Goal: Information Seeking & Learning: Check status

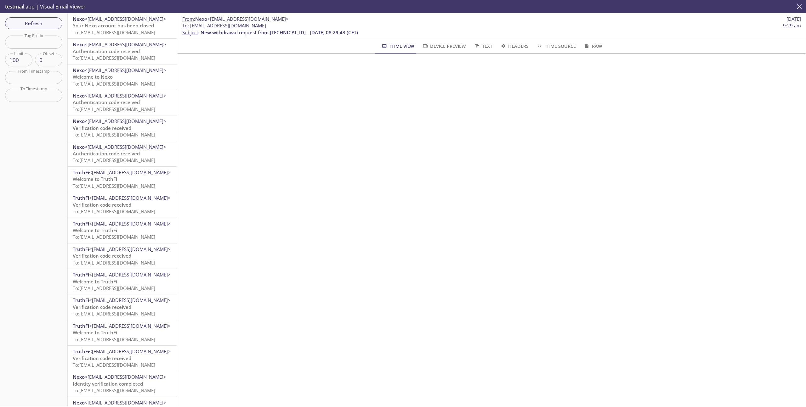
click at [798, 8] on icon "close" at bounding box center [799, 7] width 8 height 8
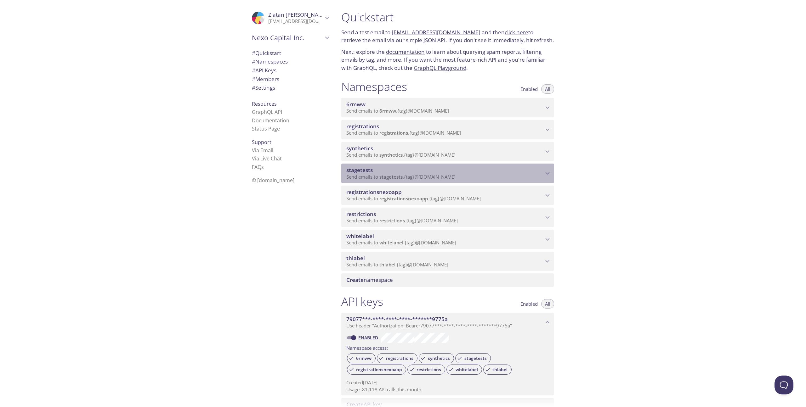
click at [479, 169] on span "stagetests" at bounding box center [444, 170] width 197 height 7
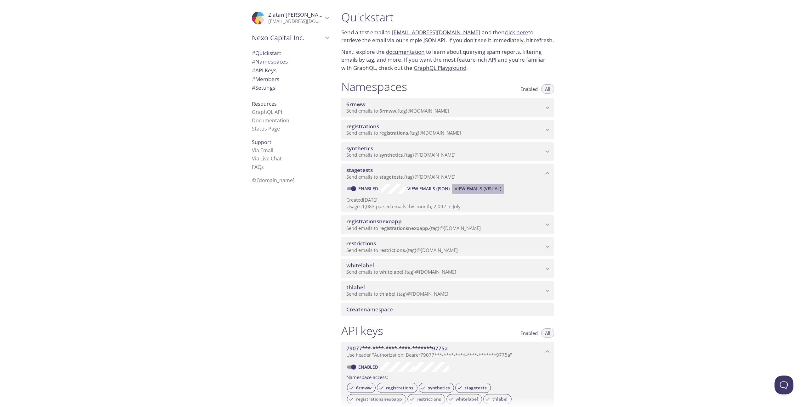
click at [478, 187] on span "View Emails (Visual)" at bounding box center [477, 189] width 47 height 8
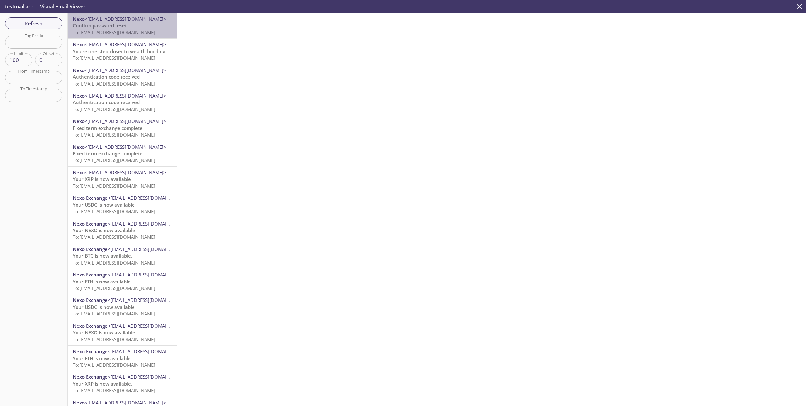
click at [124, 32] on span "To: [EMAIL_ADDRESS][DOMAIN_NAME]" at bounding box center [114, 32] width 82 height 6
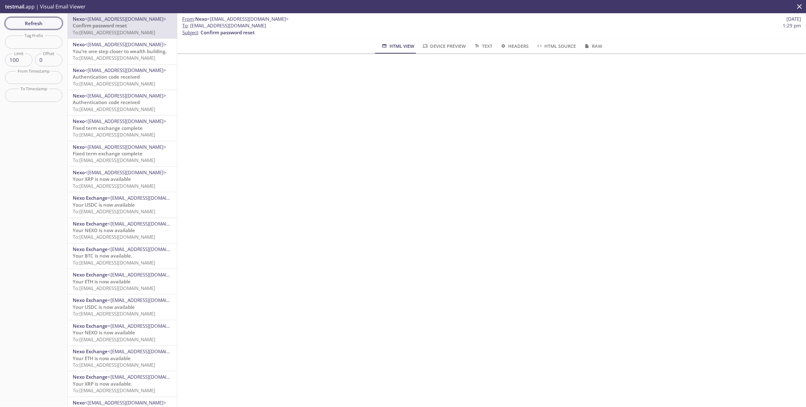
click at [39, 26] on span "Refresh" at bounding box center [33, 23] width 47 height 8
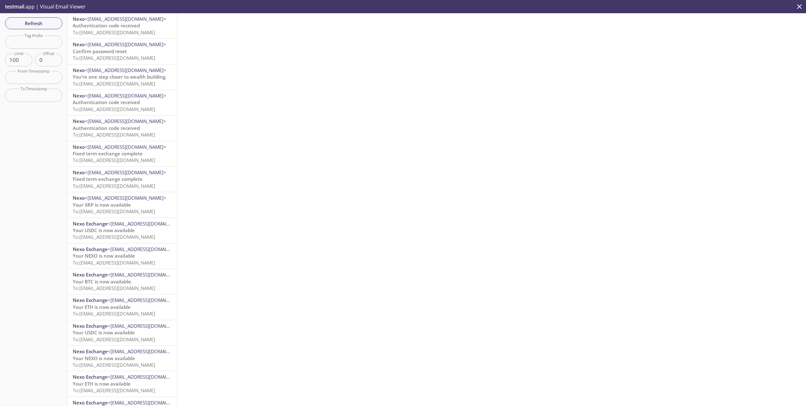
click at [137, 26] on span "Authentication code received" at bounding box center [106, 25] width 67 height 6
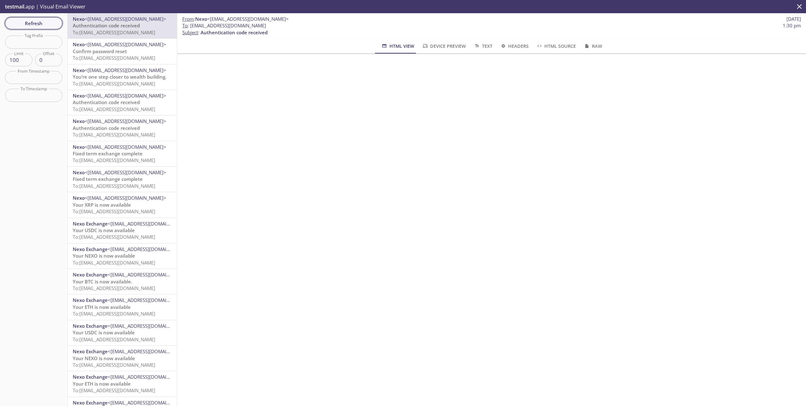
click at [38, 21] on span "Refresh" at bounding box center [33, 23] width 47 height 8
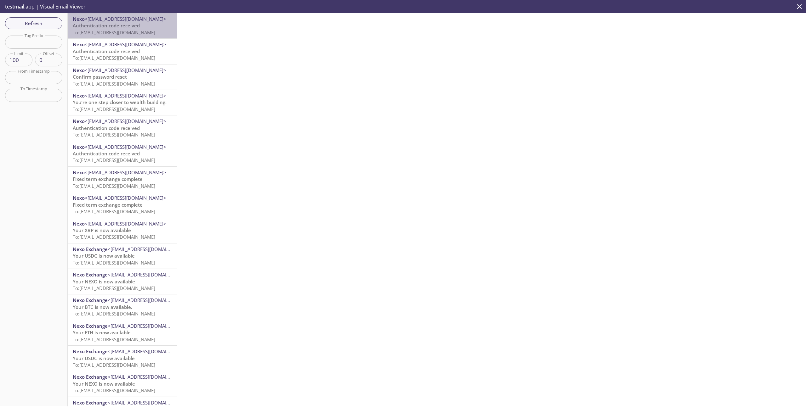
click at [144, 28] on p "Authentication code received To: [EMAIL_ADDRESS][DOMAIN_NAME]" at bounding box center [122, 29] width 99 height 14
